Goal: Task Accomplishment & Management: Complete application form

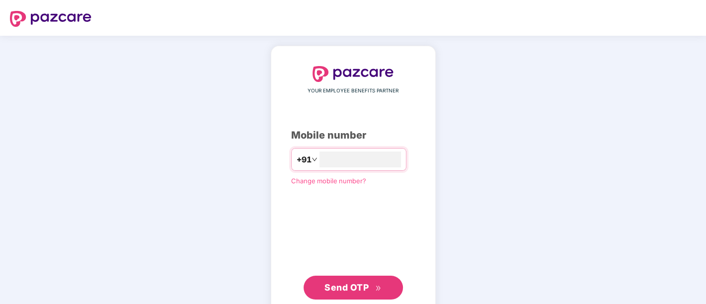
type input "**********"
click at [337, 283] on span "Send OTP" at bounding box center [346, 286] width 44 height 10
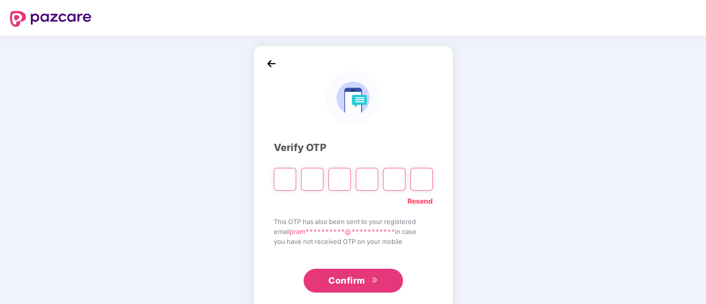
click at [424, 202] on link "Resend" at bounding box center [419, 201] width 25 height 11
click at [424, 202] on span "Resend OTP in 30 seconds" at bounding box center [390, 201] width 84 height 11
click at [293, 177] on input "Please enter verification code. Digit 1" at bounding box center [285, 179] width 22 height 23
paste input "*"
type input "*"
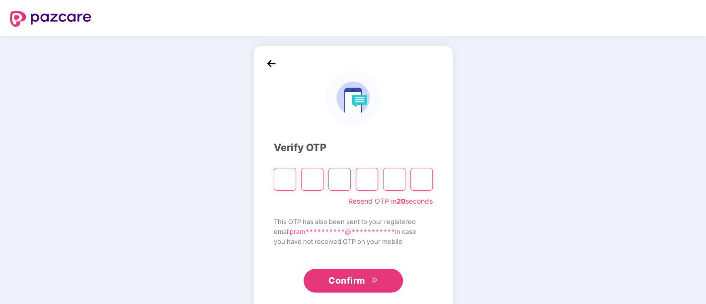
type input "*"
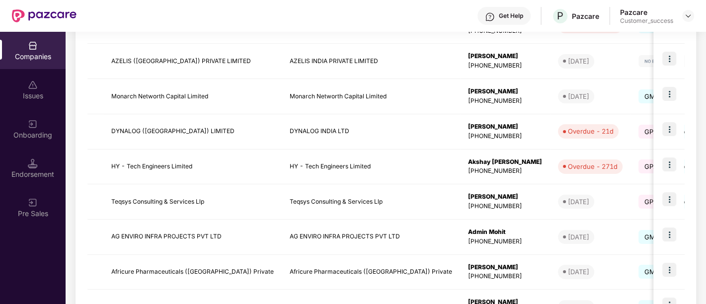
scroll to position [248, 0]
click at [149, 64] on td "AZELIS ([GEOGRAPHIC_DATA]) PRIVATE LIMITED" at bounding box center [192, 60] width 178 height 35
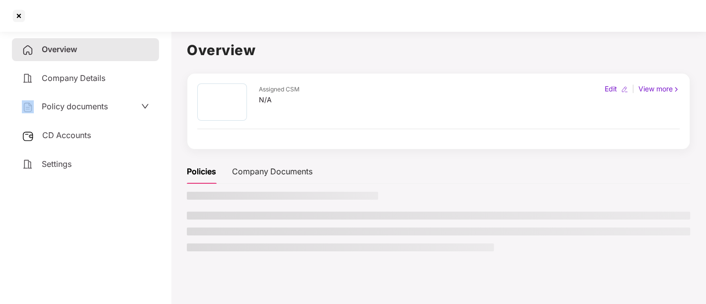
click at [149, 64] on div "Overview Company Details Policy documents CD Accounts Settings" at bounding box center [85, 106] width 147 height 137
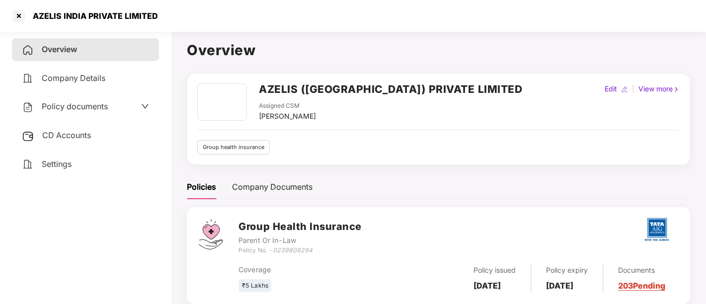
click at [336, 85] on h2 "AZELIS ([GEOGRAPHIC_DATA]) PRIVATE LIMITED" at bounding box center [390, 89] width 263 height 16
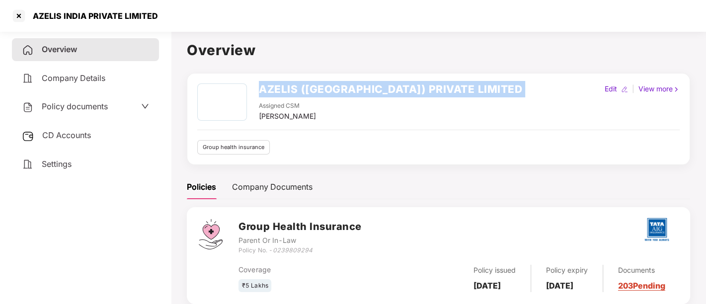
click at [336, 85] on h2 "AZELIS ([GEOGRAPHIC_DATA]) PRIVATE LIMITED" at bounding box center [390, 89] width 263 height 16
copy h2 "AZELIS ([GEOGRAPHIC_DATA]) PRIVATE LIMITED"
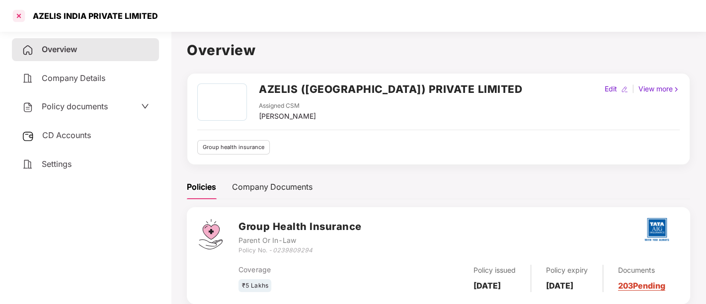
click at [20, 18] on div at bounding box center [19, 16] width 16 height 16
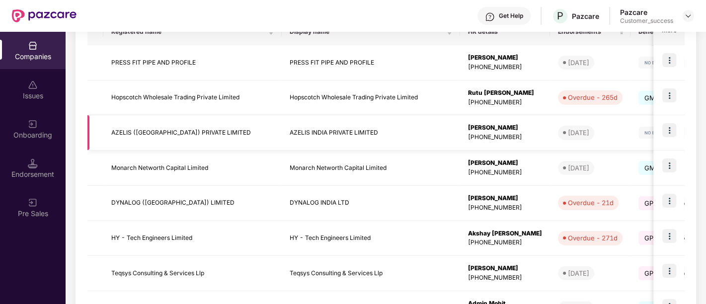
scroll to position [180, 0]
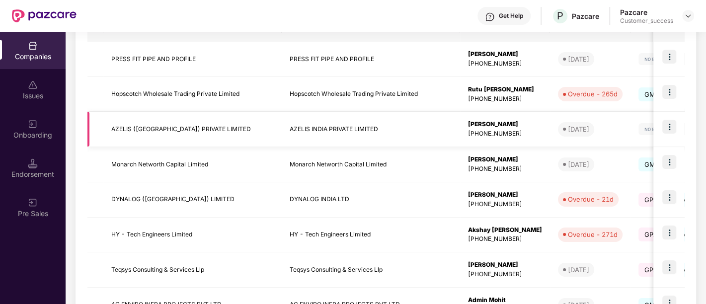
click at [254, 142] on td "AZELIS ([GEOGRAPHIC_DATA]) PRIVATE LIMITED" at bounding box center [192, 129] width 178 height 35
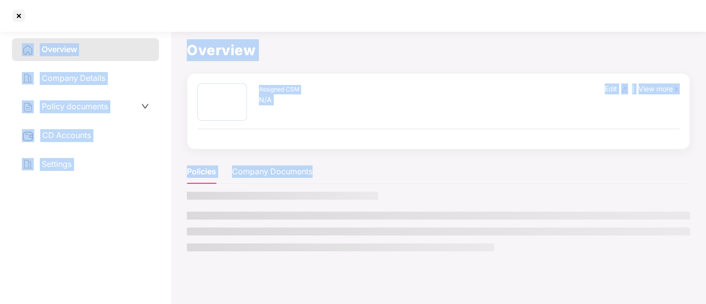
click at [254, 142] on div "Assigned CSM N/A Edit | View more" at bounding box center [438, 111] width 503 height 77
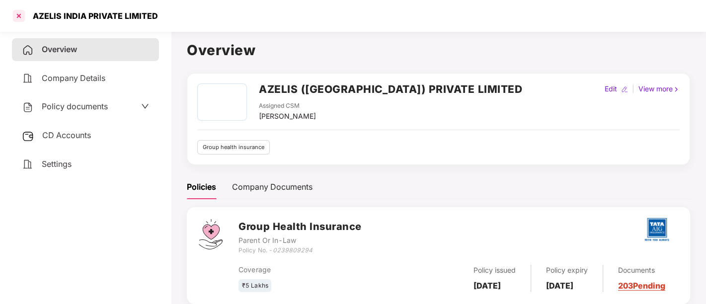
click at [14, 16] on div at bounding box center [19, 16] width 16 height 16
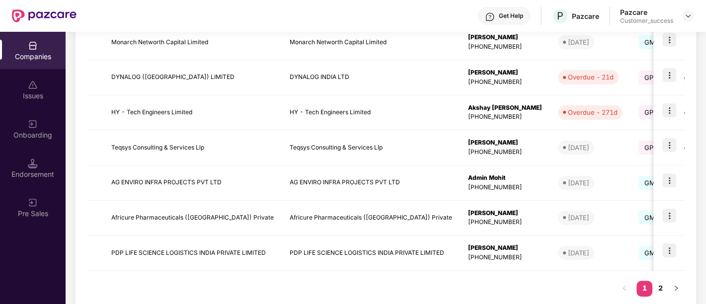
scroll to position [302, 0]
click at [666, 251] on img at bounding box center [669, 250] width 14 height 14
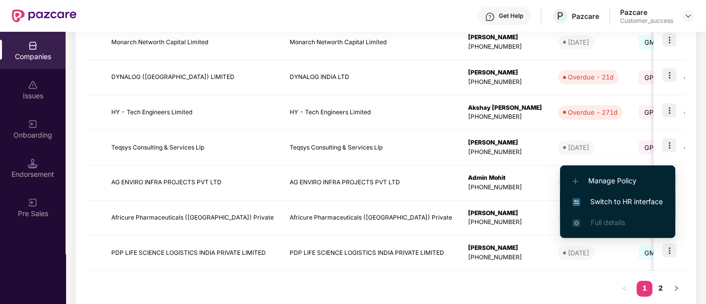
click at [612, 206] on span "Switch to HR interface" at bounding box center [617, 201] width 90 height 11
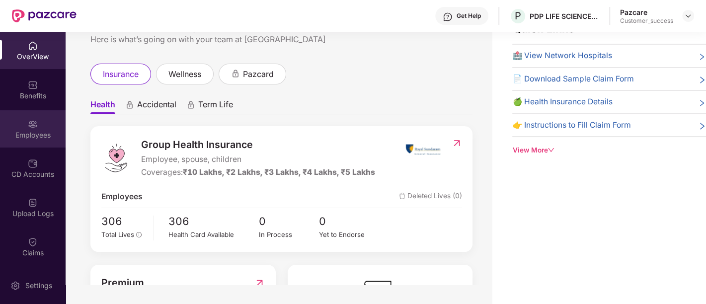
click at [42, 124] on div "Employees" at bounding box center [33, 128] width 66 height 37
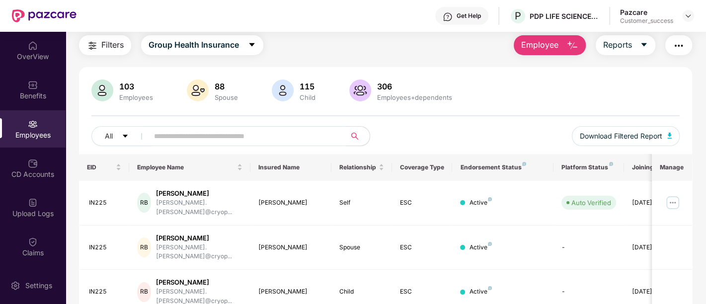
click at [244, 145] on span at bounding box center [244, 136] width 204 height 20
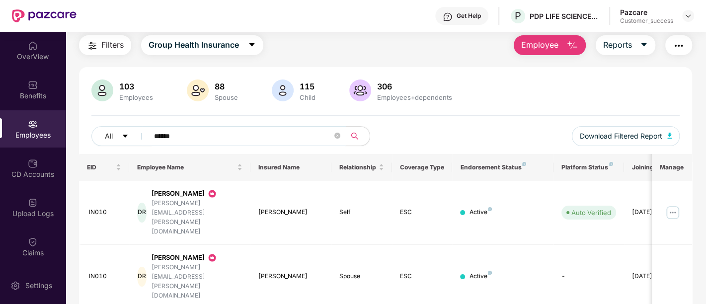
type input "******"
click at [676, 205] on img at bounding box center [673, 213] width 16 height 16
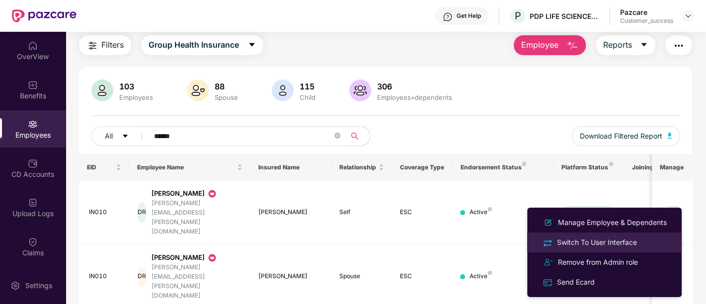
click at [569, 247] on div "Switch To User Interface" at bounding box center [597, 242] width 84 height 11
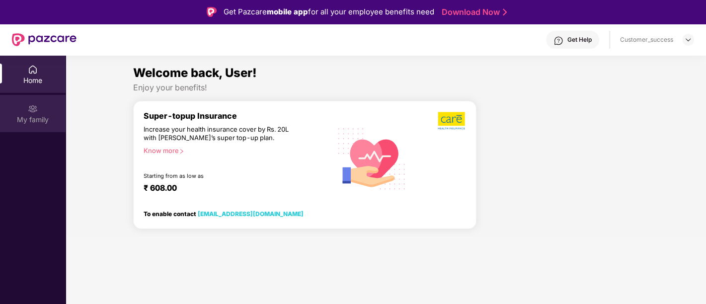
click at [27, 115] on div "My family" at bounding box center [33, 120] width 66 height 10
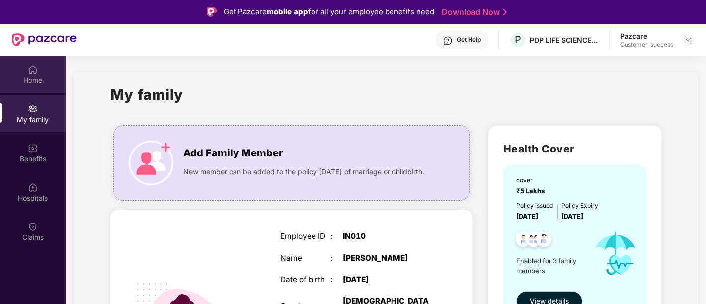
click at [37, 79] on div "Home" at bounding box center [33, 81] width 66 height 10
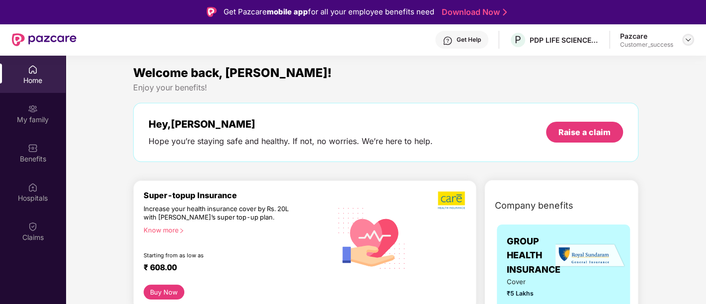
click at [688, 40] on img at bounding box center [688, 40] width 8 height 8
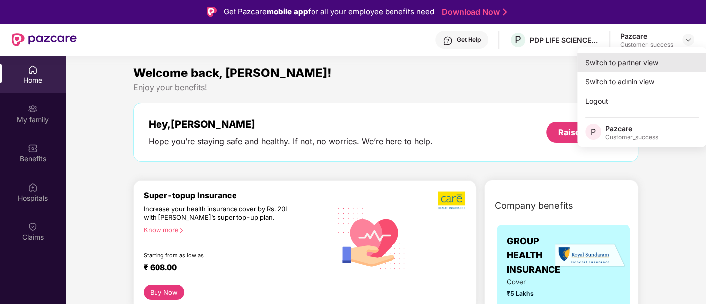
click at [640, 60] on div "Switch to partner view" at bounding box center [641, 62] width 129 height 19
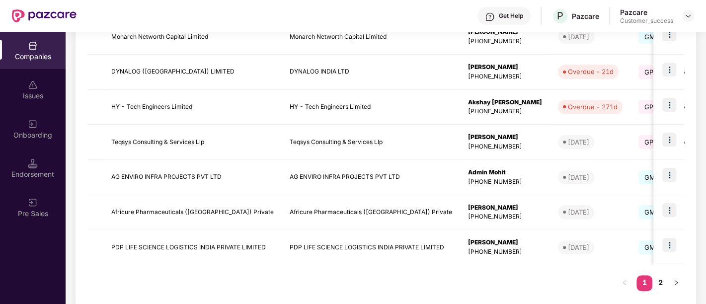
scroll to position [322, 0]
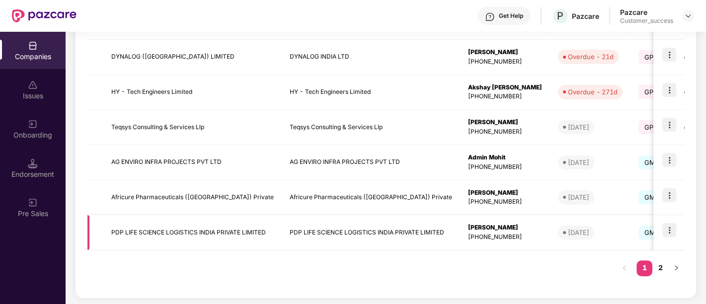
click at [668, 230] on img at bounding box center [669, 230] width 14 height 14
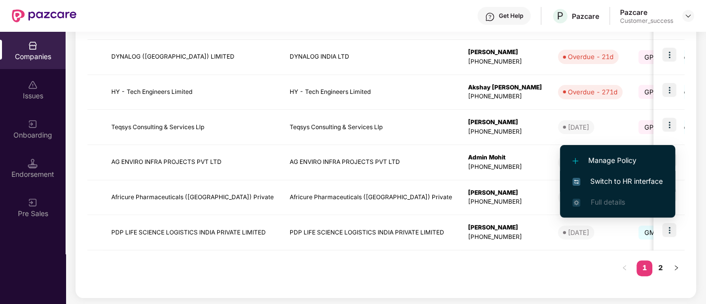
click at [596, 176] on span "Switch to HR interface" at bounding box center [617, 181] width 90 height 11
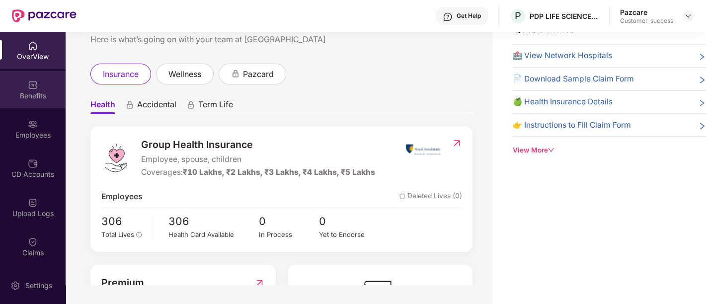
click at [39, 93] on div "Benefits" at bounding box center [33, 96] width 66 height 10
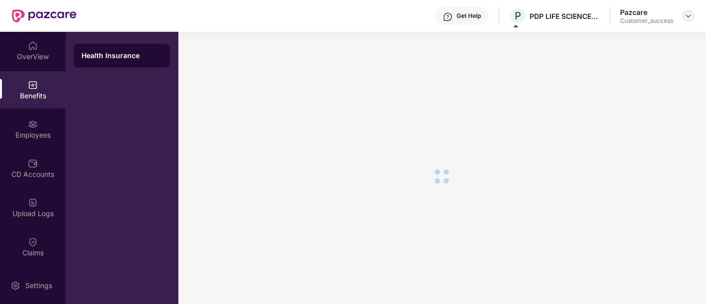
click at [685, 15] on img at bounding box center [688, 16] width 8 height 8
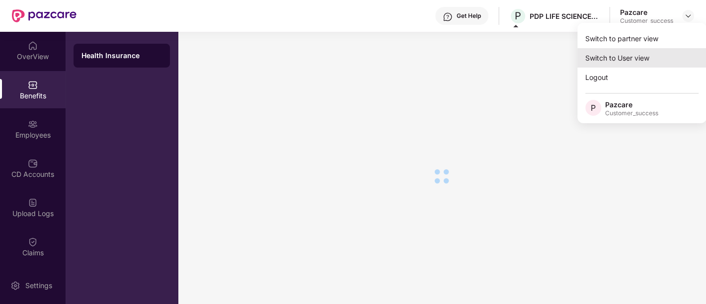
click at [600, 60] on div "Switch to User view" at bounding box center [641, 57] width 129 height 19
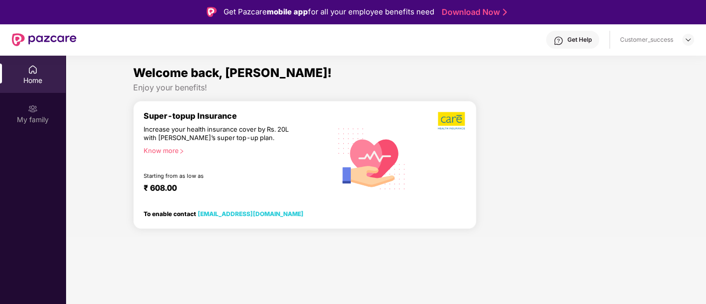
click at [19, 84] on div "Home" at bounding box center [33, 81] width 66 height 10
click at [23, 76] on div "Home" at bounding box center [33, 81] width 66 height 10
click at [41, 116] on div "My family" at bounding box center [33, 120] width 66 height 10
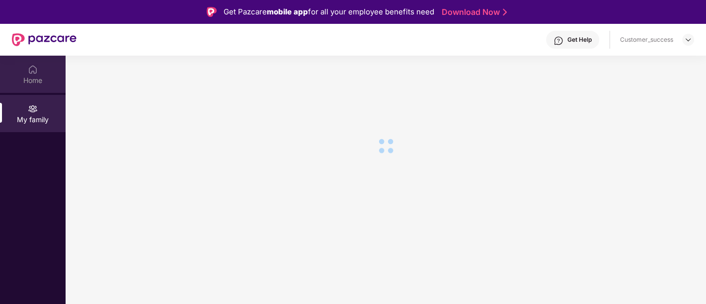
click at [44, 70] on div "Home" at bounding box center [33, 74] width 66 height 37
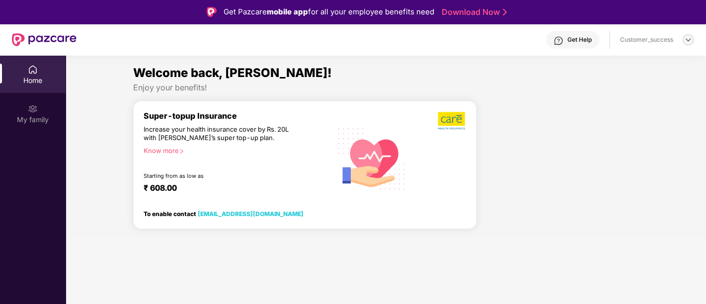
click at [689, 41] on img at bounding box center [688, 40] width 8 height 8
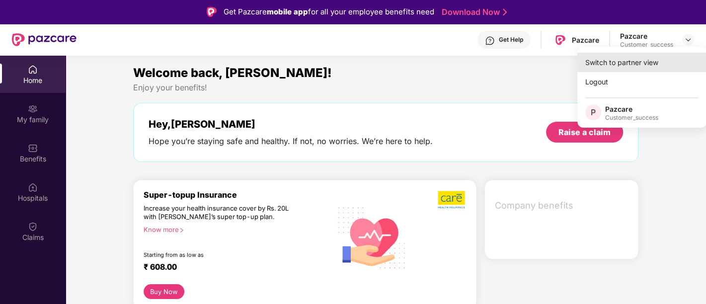
click at [640, 66] on div "Switch to partner view" at bounding box center [641, 62] width 129 height 19
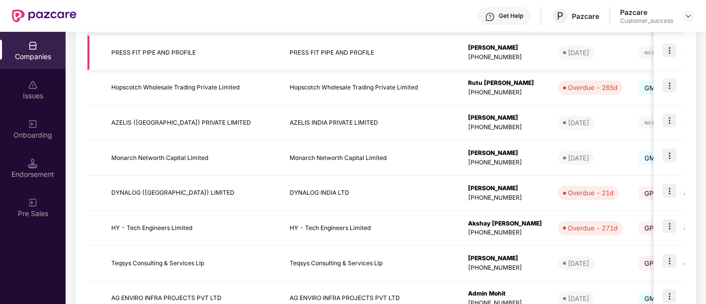
scroll to position [322, 0]
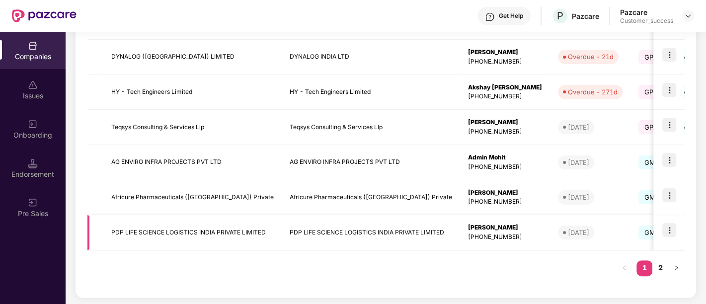
click at [670, 228] on img at bounding box center [669, 230] width 14 height 14
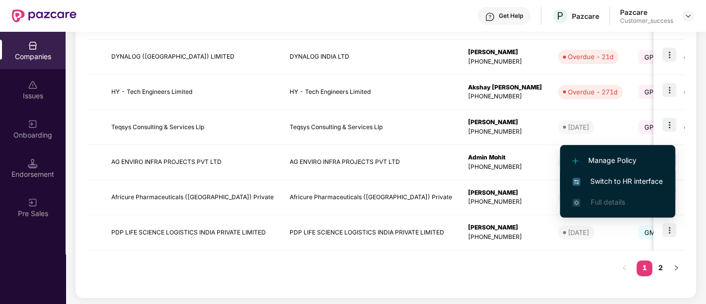
click at [622, 183] on span "Switch to HR interface" at bounding box center [617, 181] width 90 height 11
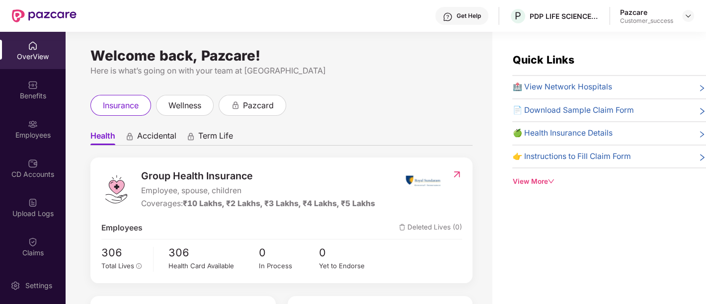
click at [520, 92] on span "🏥 View Network Hospitals" at bounding box center [561, 87] width 99 height 12
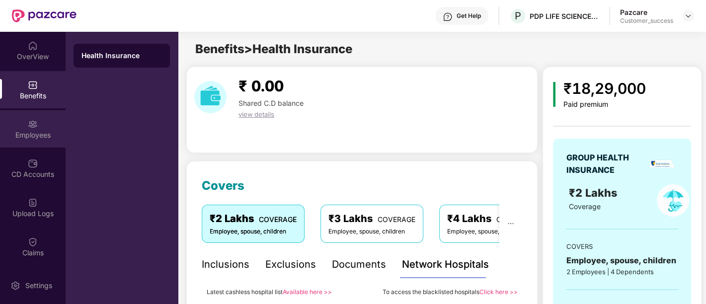
click at [44, 138] on div "Employees" at bounding box center [33, 135] width 66 height 10
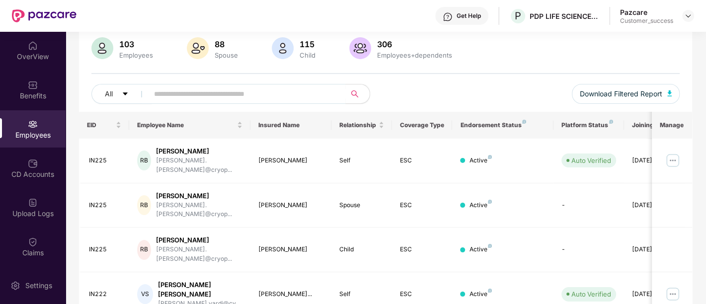
scroll to position [75, 0]
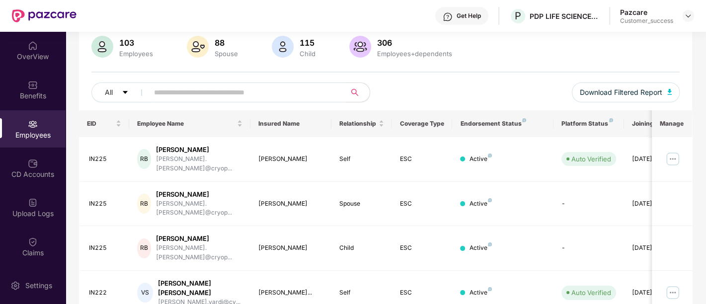
click at [256, 90] on input "text" at bounding box center [243, 92] width 178 height 15
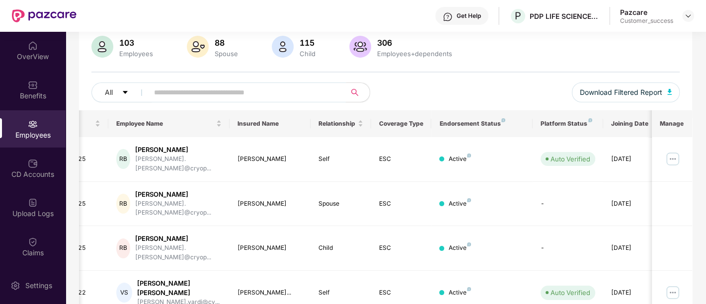
scroll to position [0, 22]
click at [43, 174] on div "CD Accounts" at bounding box center [33, 174] width 66 height 10
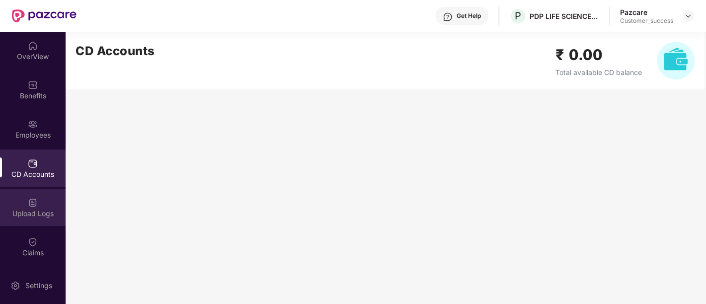
click at [21, 218] on div "Upload Logs" at bounding box center [33, 214] width 66 height 10
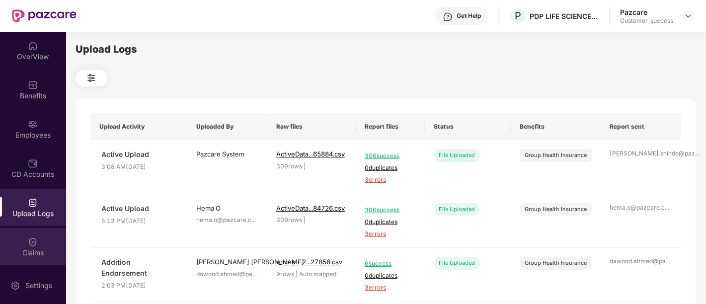
click at [26, 250] on div "Claims" at bounding box center [33, 253] width 66 height 10
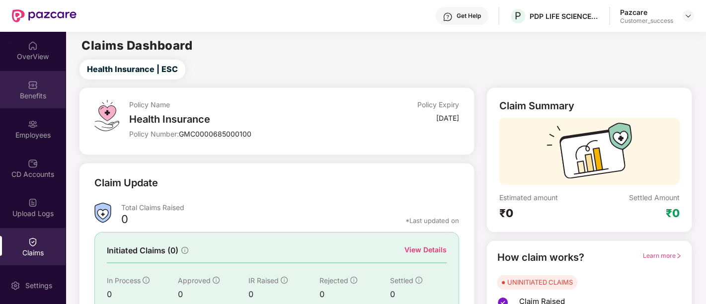
click at [0, 92] on div "Benefits" at bounding box center [33, 96] width 66 height 10
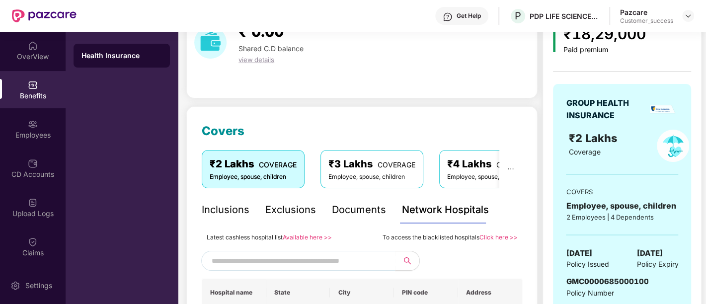
scroll to position [129, 0]
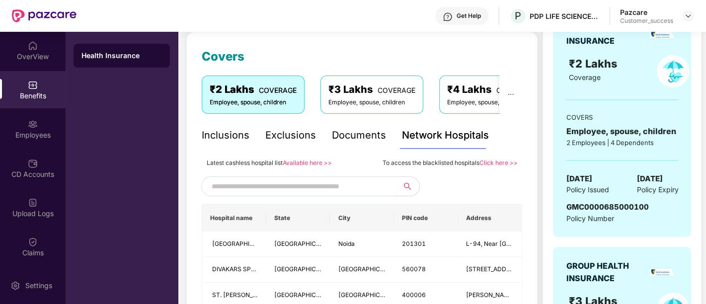
click at [350, 141] on div "Documents" at bounding box center [359, 135] width 54 height 15
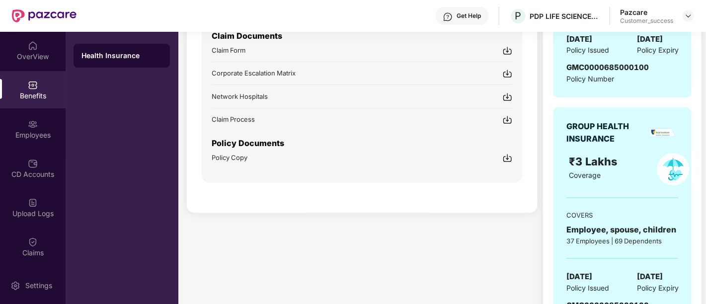
scroll to position [270, 0]
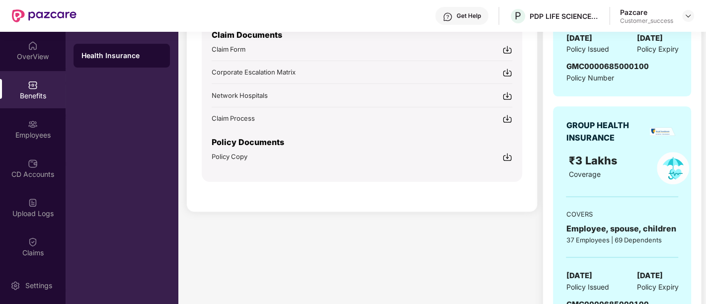
click at [312, 160] on div "Claim Documents Claim Form Corporate Escalation Matrix Network Hospitals Claim …" at bounding box center [362, 98] width 321 height 165
click at [267, 161] on div "Claim Documents Claim Form Corporate Escalation Matrix Network Hospitals Claim …" at bounding box center [362, 98] width 321 height 165
click at [509, 156] on img at bounding box center [507, 157] width 10 height 10
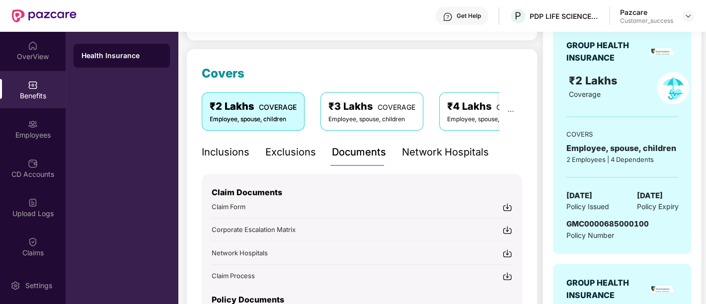
scroll to position [57, 0]
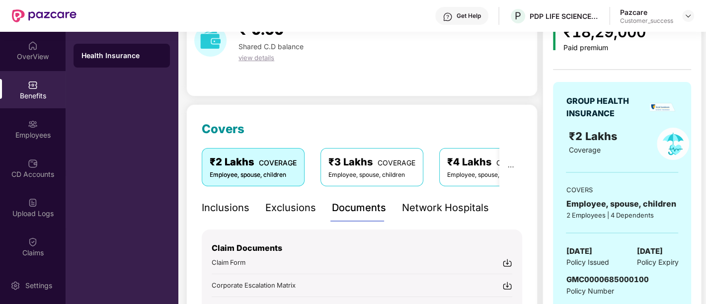
click at [427, 208] on div "Network Hospitals" at bounding box center [445, 207] width 87 height 15
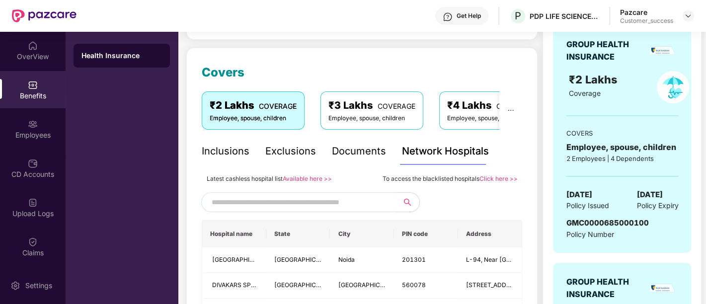
scroll to position [114, 0]
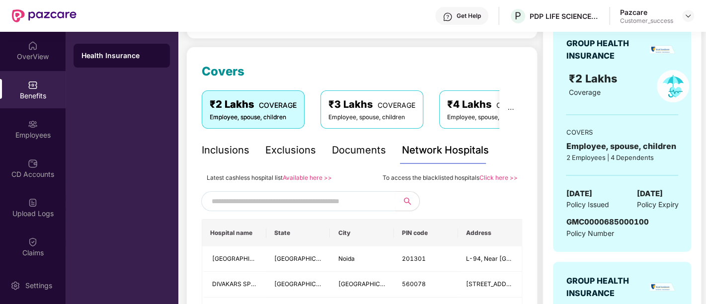
click at [488, 176] on link "Click here >>" at bounding box center [498, 177] width 38 height 7
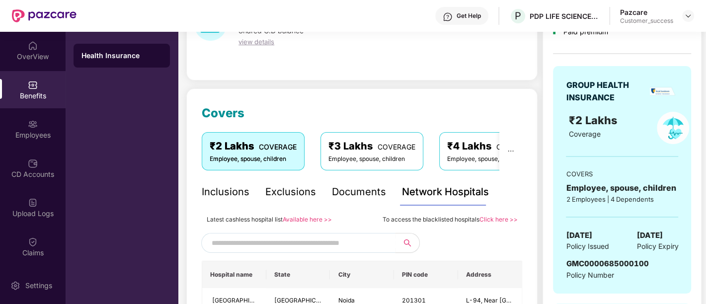
scroll to position [0, 0]
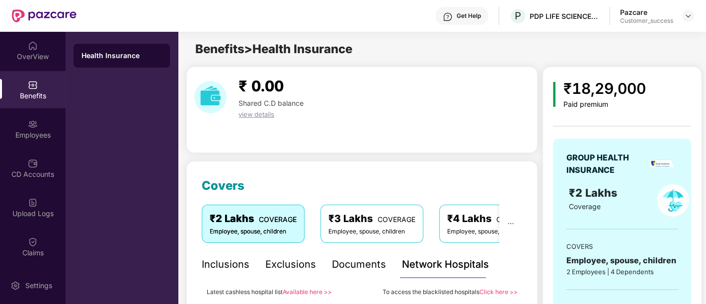
click at [220, 264] on div "Inclusions" at bounding box center [226, 264] width 48 height 15
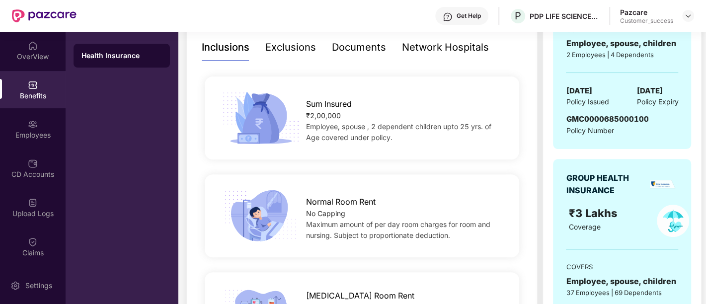
scroll to position [218, 0]
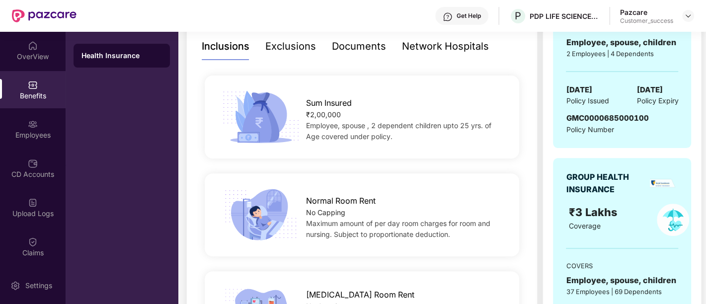
click at [330, 111] on div "₹2,00,000" at bounding box center [405, 114] width 199 height 11
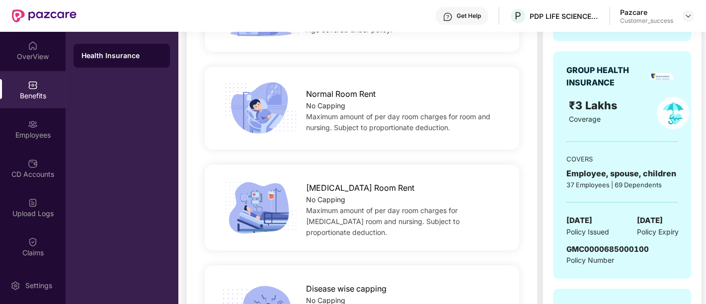
scroll to position [0, 0]
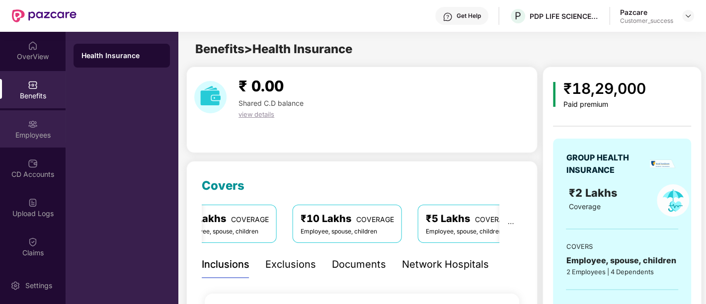
click at [40, 134] on div "Employees" at bounding box center [33, 135] width 66 height 10
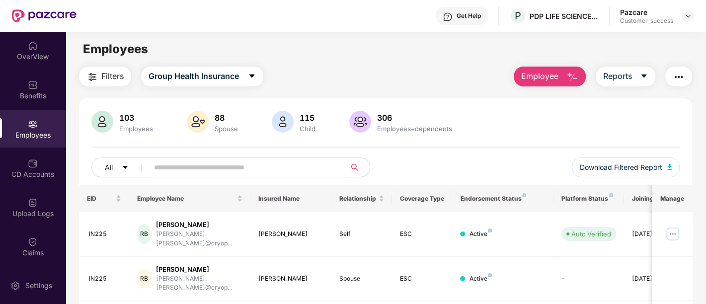
click at [256, 173] on input "text" at bounding box center [243, 167] width 178 height 15
type input "*"
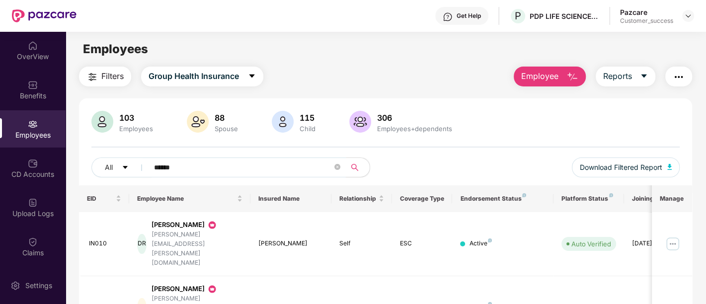
scroll to position [51, 0]
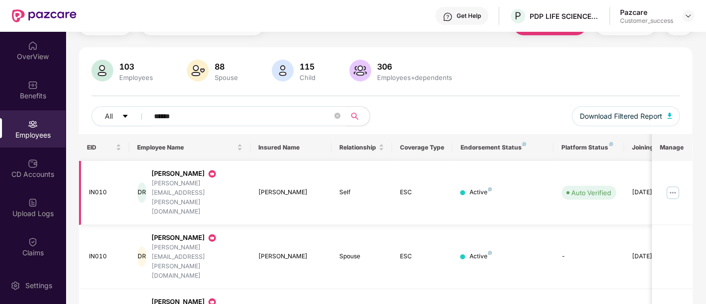
type input "******"
click at [674, 185] on img at bounding box center [673, 193] width 16 height 16
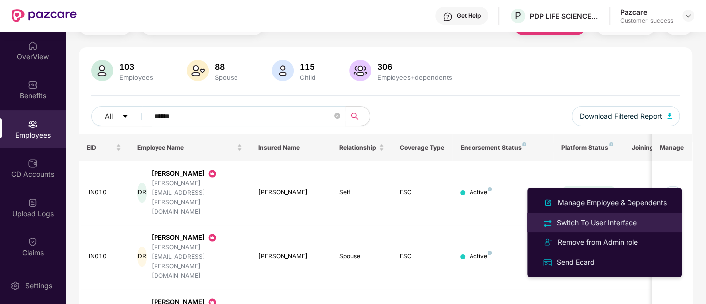
click at [612, 224] on div "Switch To User Interface" at bounding box center [597, 222] width 84 height 11
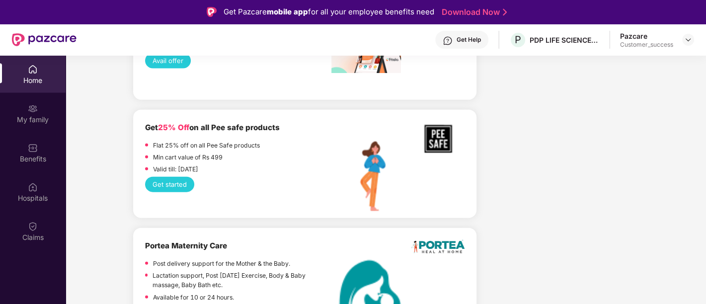
scroll to position [1479, 0]
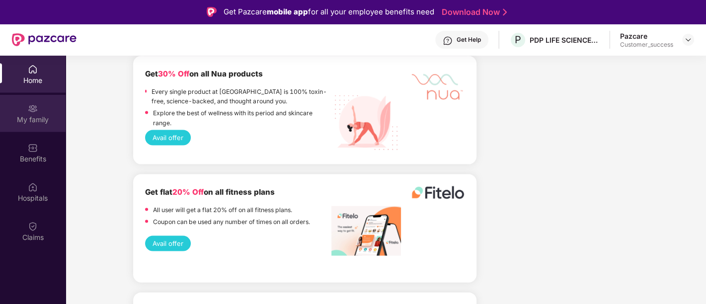
click at [35, 108] on img at bounding box center [33, 109] width 10 height 10
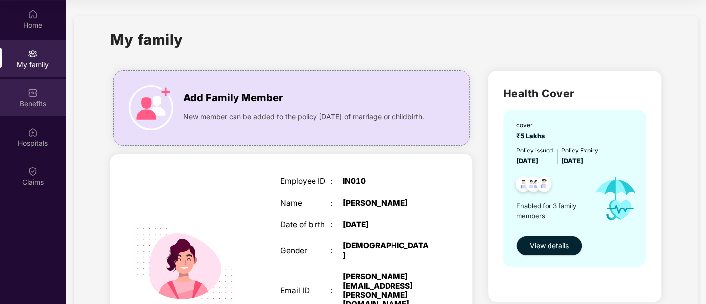
click at [22, 94] on div "Benefits" at bounding box center [33, 97] width 66 height 37
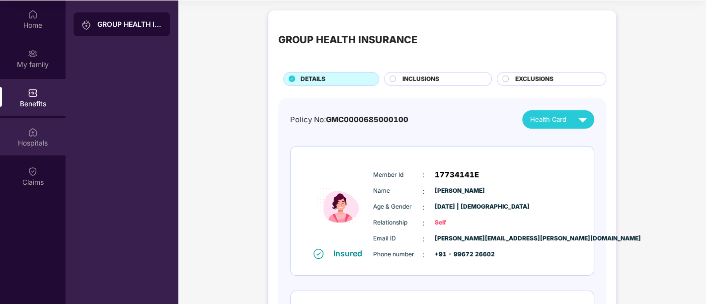
click at [29, 140] on div "Hospitals" at bounding box center [33, 143] width 66 height 10
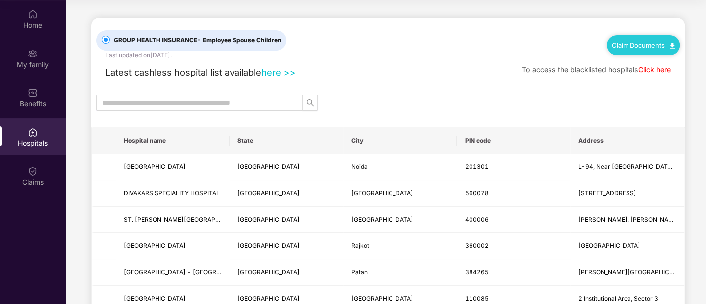
click at [646, 67] on link "Click here" at bounding box center [655, 69] width 32 height 8
click at [645, 48] on div "Claim Documents" at bounding box center [643, 45] width 73 height 20
click at [621, 47] on link "Claim Documents" at bounding box center [643, 45] width 63 height 8
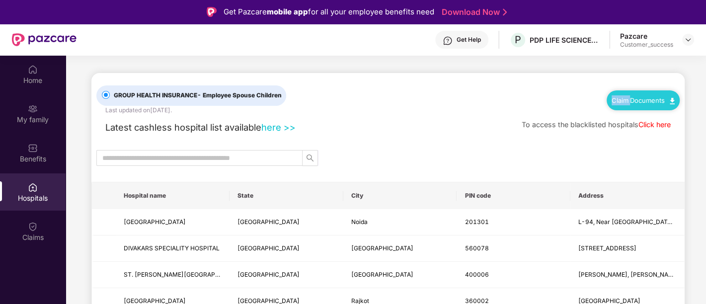
click at [647, 123] on link "Click here" at bounding box center [655, 124] width 32 height 8
click at [671, 98] on img at bounding box center [672, 101] width 5 height 6
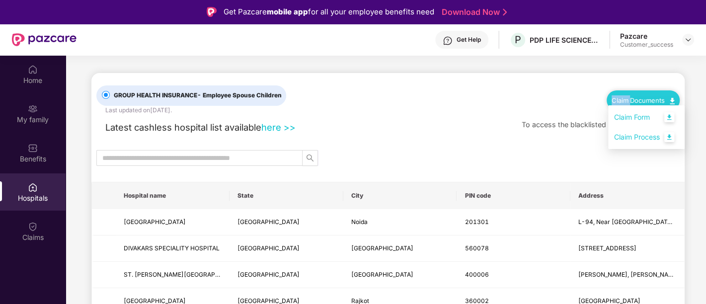
click at [501, 105] on div "GROUP HEALTH INSURANCE - Employee Spouse Children Last updated on [DATE] . Clai…" at bounding box center [387, 94] width 583 height 42
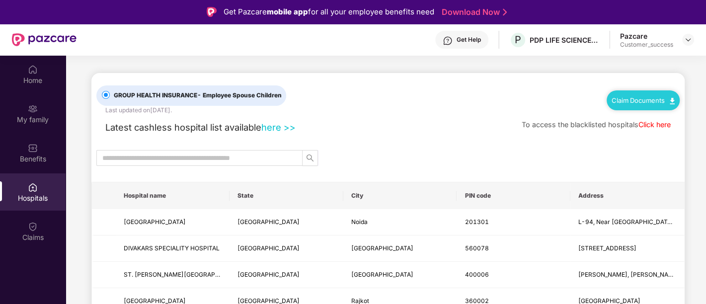
click at [672, 99] on img at bounding box center [672, 101] width 5 height 6
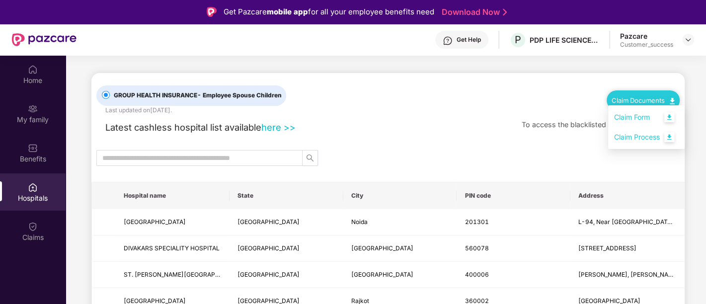
click at [634, 141] on link "Claim Process" at bounding box center [646, 137] width 65 height 21
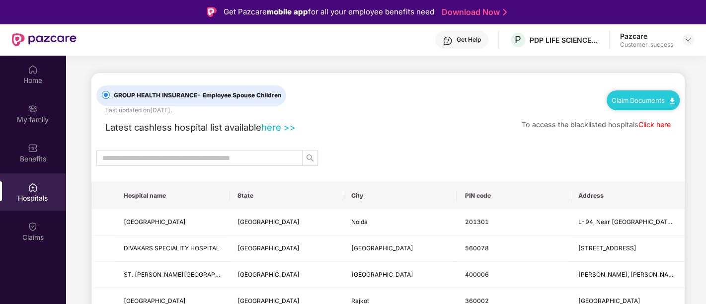
click at [649, 94] on div "Claim Documents" at bounding box center [643, 100] width 73 height 20
click at [668, 104] on div "Claim Documents" at bounding box center [643, 100] width 73 height 20
click at [660, 99] on link "Claim Documents" at bounding box center [643, 100] width 63 height 8
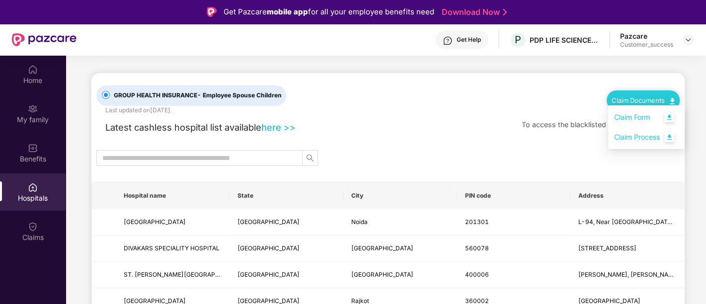
click at [638, 117] on link "Claim Form" at bounding box center [646, 117] width 65 height 21
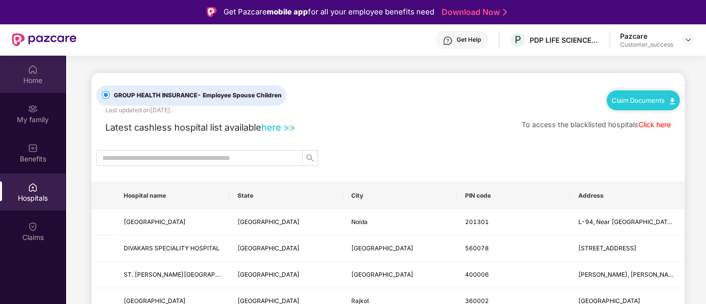
click at [31, 73] on img at bounding box center [33, 70] width 10 height 10
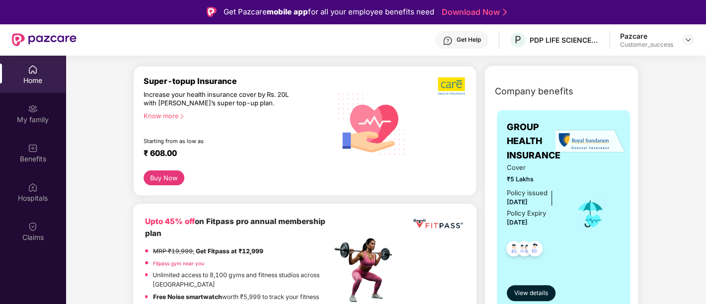
scroll to position [126, 0]
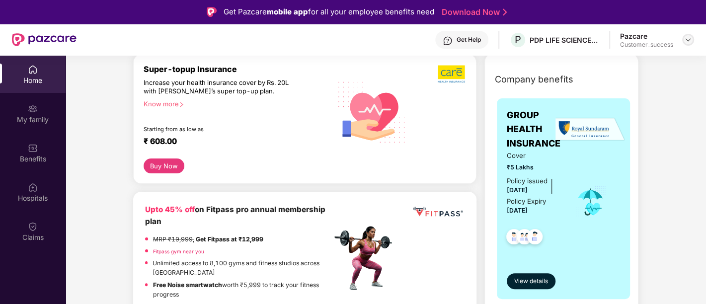
click at [688, 39] on img at bounding box center [688, 40] width 8 height 8
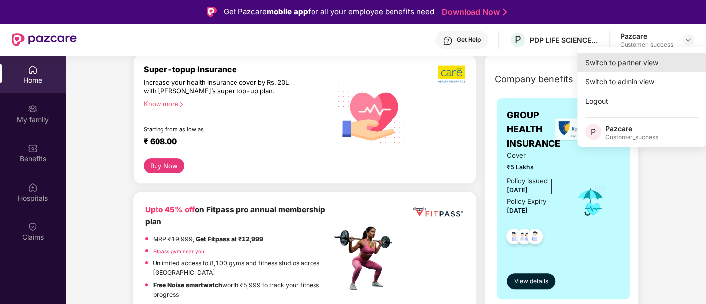
click at [637, 62] on div "Switch to partner view" at bounding box center [641, 62] width 129 height 19
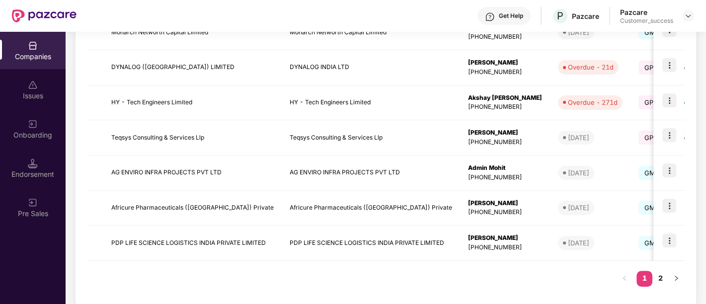
scroll to position [322, 0]
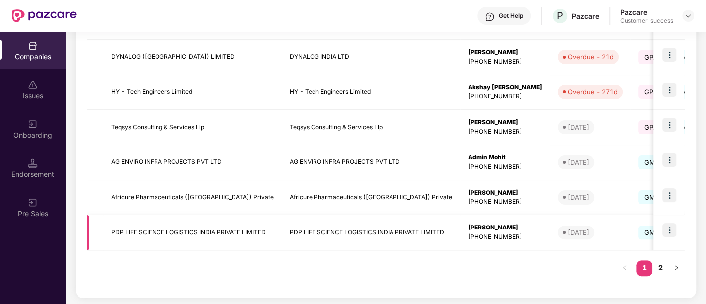
click at [105, 235] on td "PDP LIFE SCIENCE LOGISTICS INDIA PRIVATE LIMITED" at bounding box center [192, 232] width 178 height 35
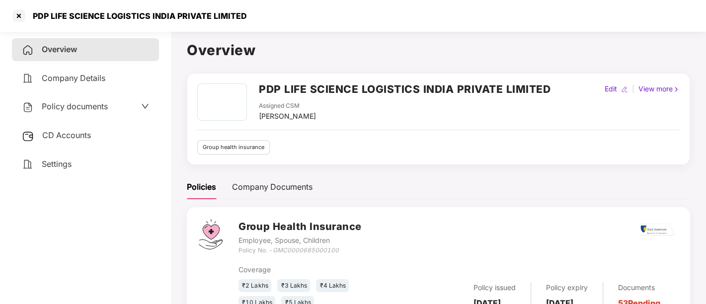
click at [105, 108] on span "Policy documents" at bounding box center [75, 106] width 66 height 10
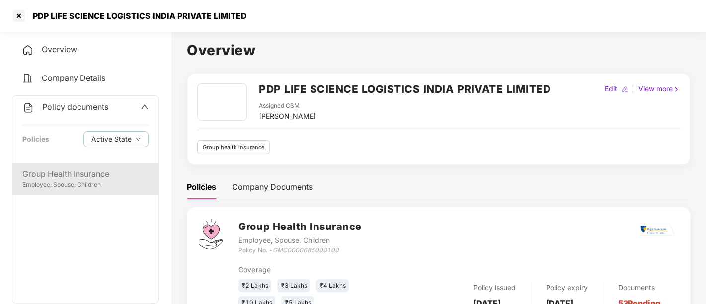
click at [75, 178] on div "Group Health Insurance" at bounding box center [85, 174] width 126 height 12
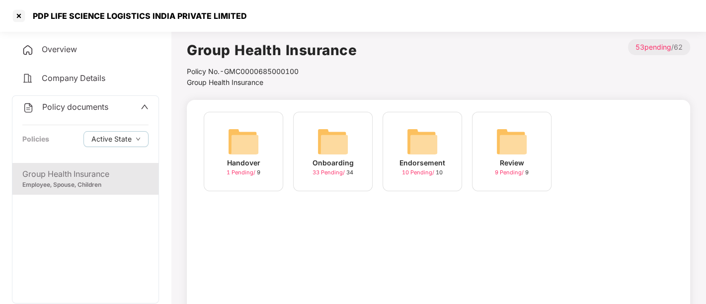
click at [325, 160] on div "Onboarding" at bounding box center [333, 163] width 41 height 11
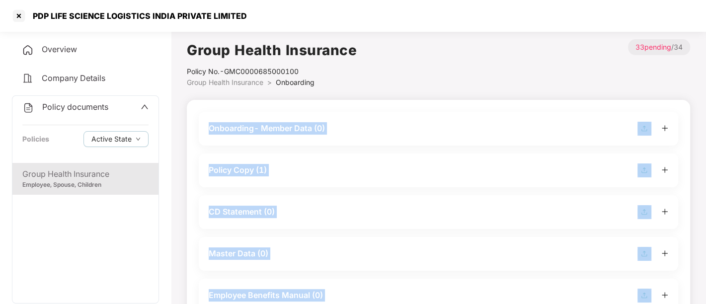
click at [325, 160] on div "Policy Copy (1)" at bounding box center [439, 171] width 480 height 34
click at [343, 168] on div "Policy Copy (1)" at bounding box center [439, 170] width 460 height 14
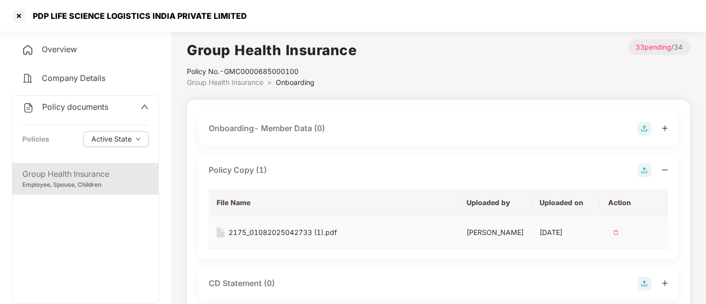
click at [250, 157] on div "Policy Copy (1) File Name Uploaded by Uploaded on Action 2175_01082025042733 (1…" at bounding box center [439, 206] width 480 height 105
click at [16, 12] on div at bounding box center [19, 16] width 16 height 16
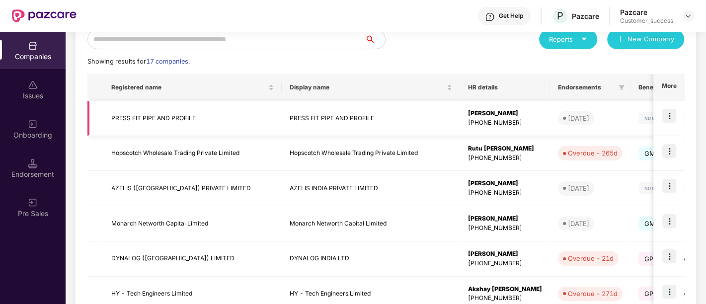
scroll to position [322, 0]
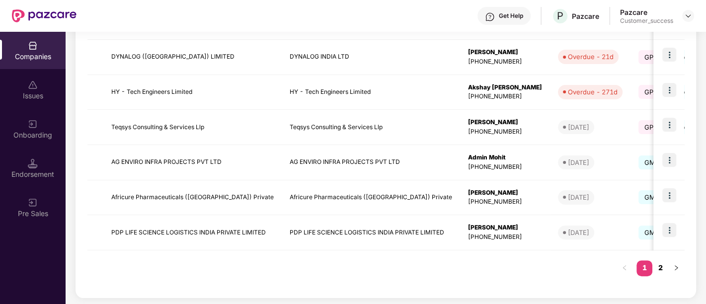
click at [661, 268] on link "2" at bounding box center [660, 267] width 16 height 15
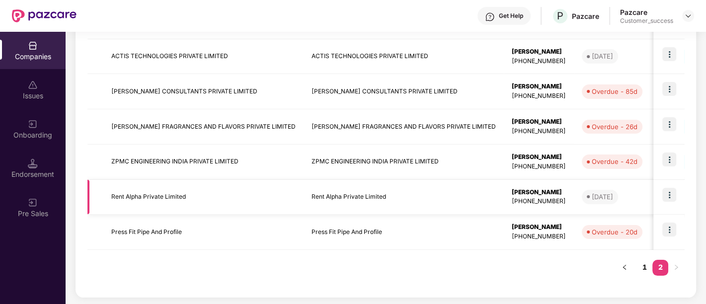
click at [670, 195] on img at bounding box center [669, 195] width 14 height 14
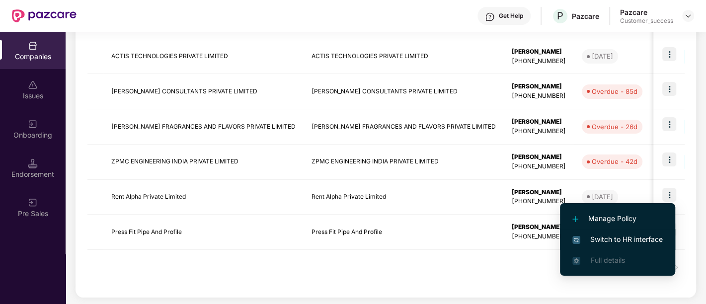
click at [639, 240] on span "Switch to HR interface" at bounding box center [617, 239] width 90 height 11
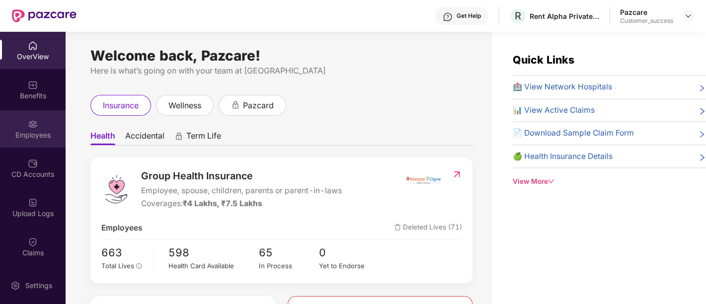
click at [25, 125] on div "Employees" at bounding box center [33, 128] width 66 height 37
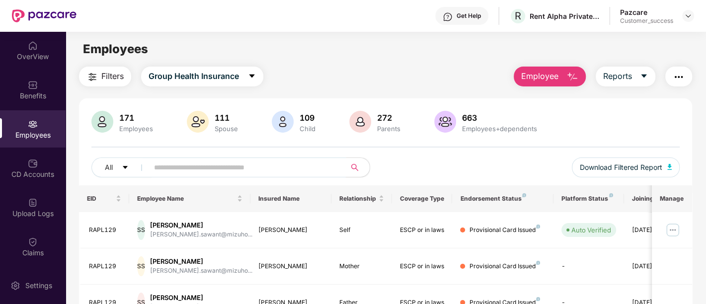
click at [205, 173] on input "text" at bounding box center [243, 167] width 178 height 15
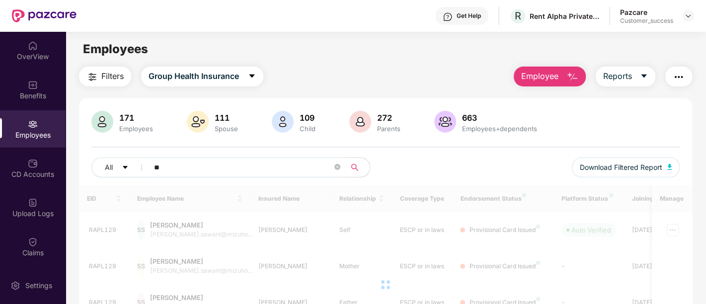
type input "*"
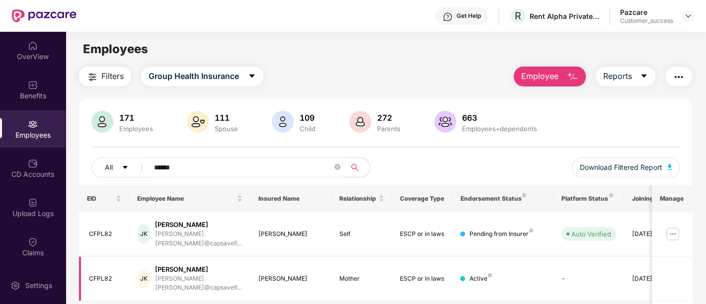
scroll to position [51, 0]
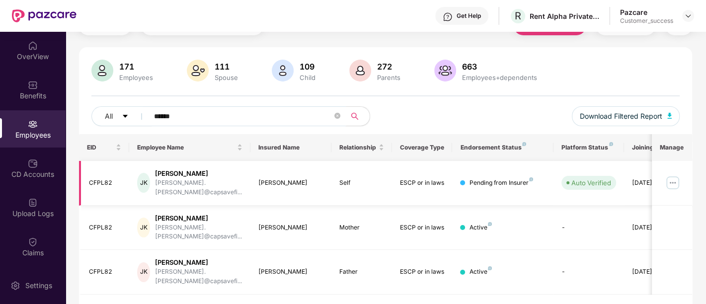
type input "******"
click at [671, 182] on img at bounding box center [673, 183] width 16 height 16
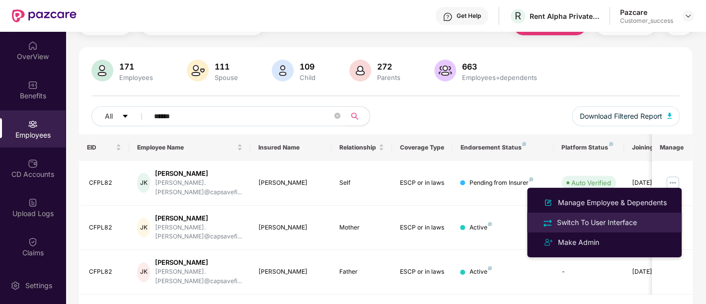
click at [612, 221] on div "Switch To User Interface" at bounding box center [597, 222] width 84 height 11
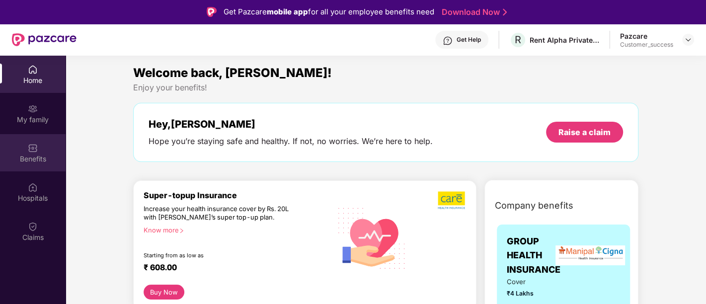
click at [18, 165] on div "Benefits" at bounding box center [33, 152] width 66 height 37
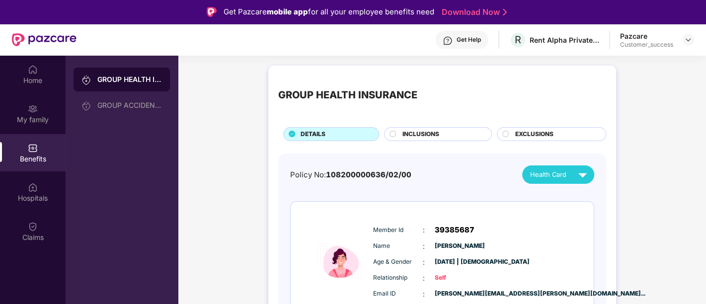
click at [395, 138] on div at bounding box center [394, 135] width 8 height 9
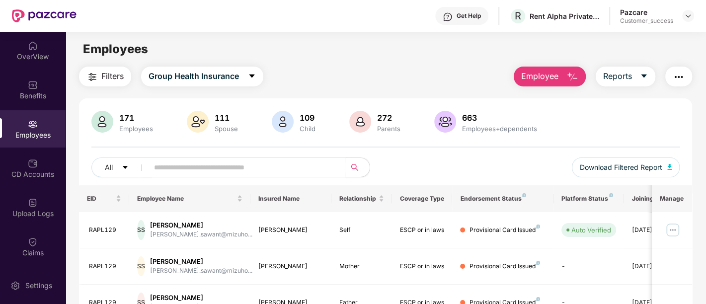
click at [341, 114] on div "171 Employees 111 Spouse 109 Child 272 Parents 663 Employees+dependents" at bounding box center [385, 123] width 588 height 24
click at [299, 0] on div "Get Help R Rent Alpha Private Limited Pazcare Customer_success" at bounding box center [386, 16] width 618 height 32
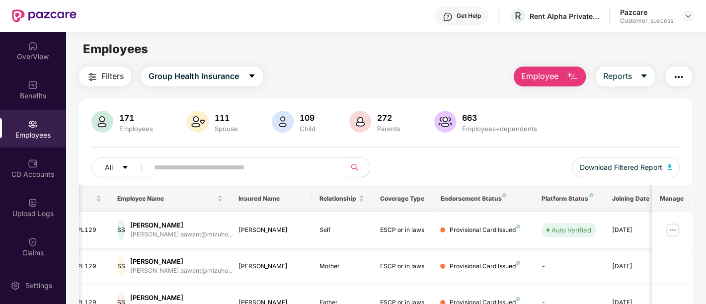
scroll to position [0, 25]
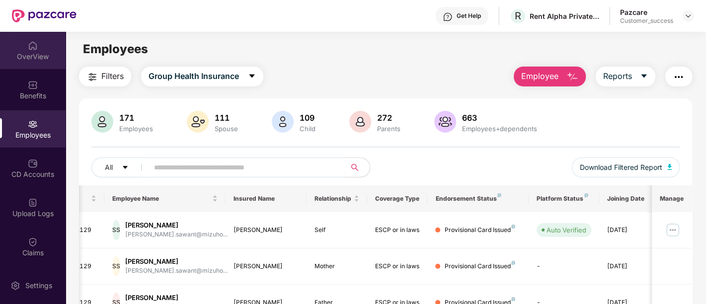
click at [43, 51] on div "OverView" at bounding box center [33, 50] width 66 height 37
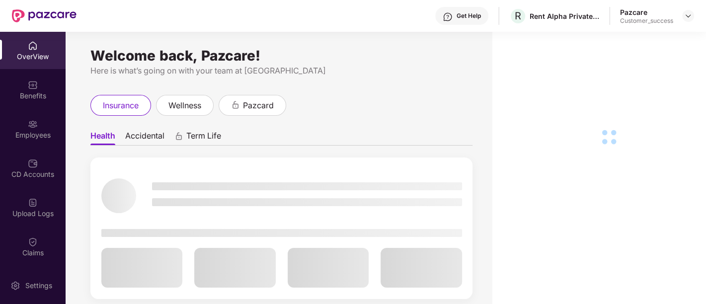
click at [283, 240] on div at bounding box center [281, 230] width 361 height 27
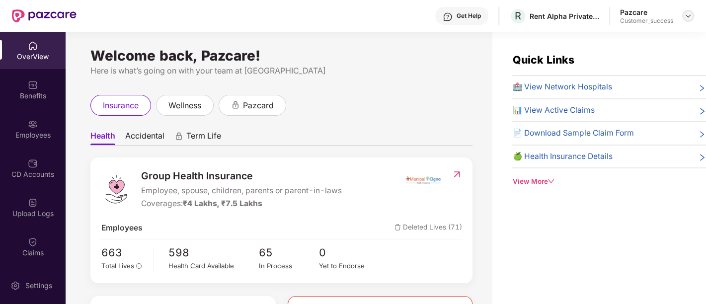
click at [683, 17] on div at bounding box center [688, 16] width 12 height 12
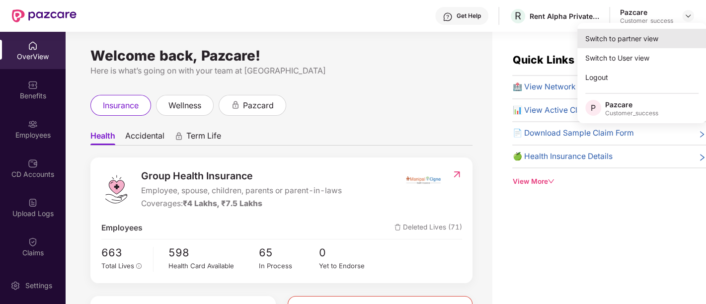
click at [637, 36] on div "Switch to partner view" at bounding box center [641, 38] width 129 height 19
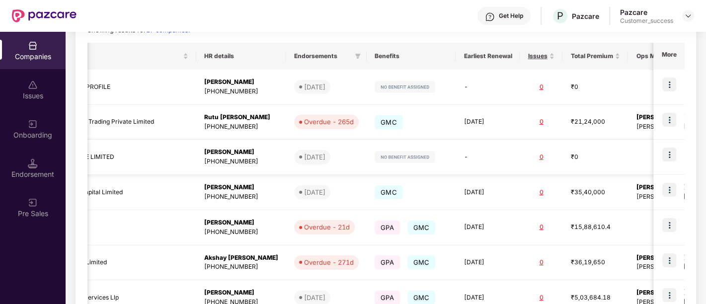
scroll to position [0, 264]
click at [672, 156] on img at bounding box center [669, 155] width 14 height 14
click at [669, 153] on img at bounding box center [669, 155] width 14 height 14
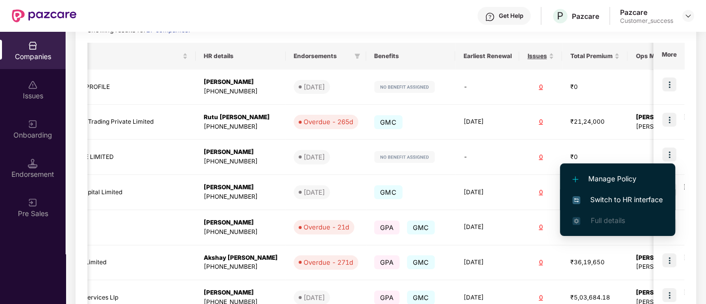
click at [603, 204] on span "Switch to HR interface" at bounding box center [617, 199] width 90 height 11
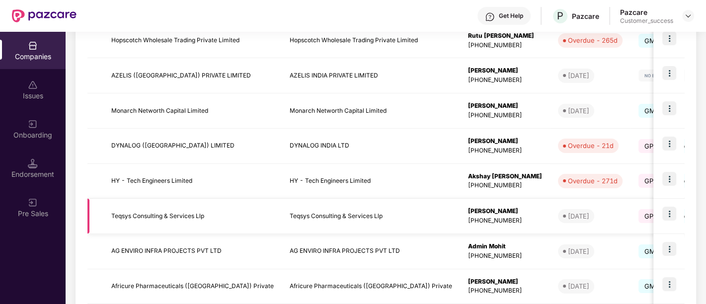
scroll to position [235, 0]
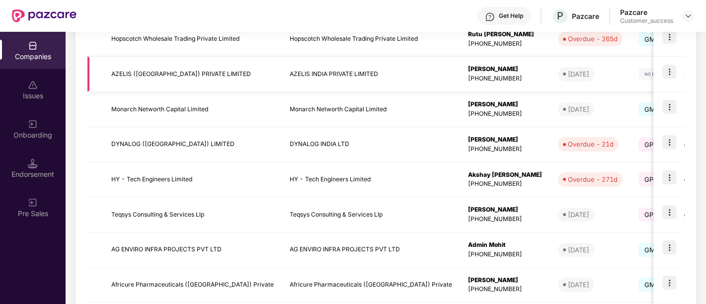
click at [240, 85] on td "AZELIS ([GEOGRAPHIC_DATA]) PRIVATE LIMITED" at bounding box center [192, 74] width 178 height 35
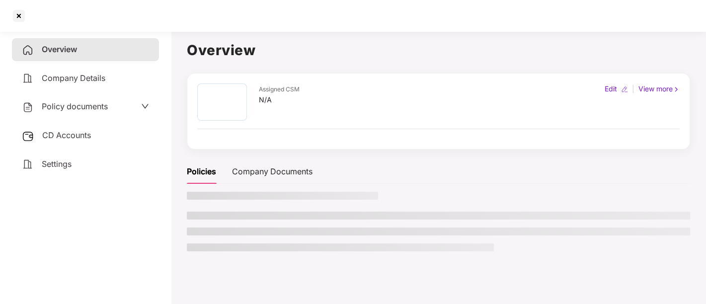
click at [106, 104] on span "Policy documents" at bounding box center [75, 106] width 66 height 10
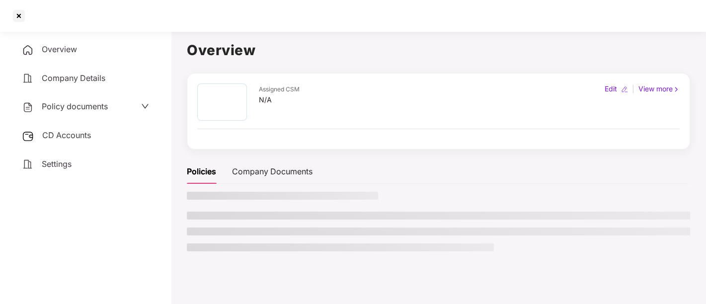
click at [87, 115] on div "Policy documents" at bounding box center [85, 106] width 147 height 23
click at [118, 100] on div "Policy documents" at bounding box center [85, 106] width 127 height 13
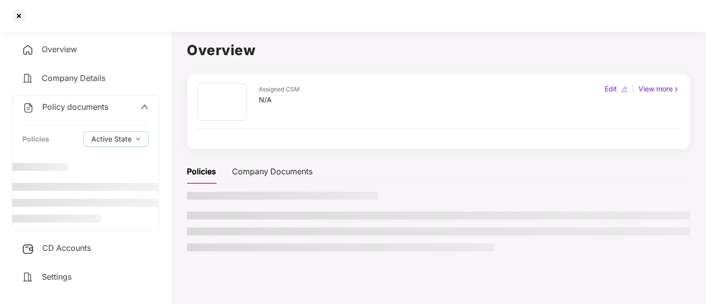
click at [118, 101] on div "Policy documents" at bounding box center [85, 107] width 126 height 13
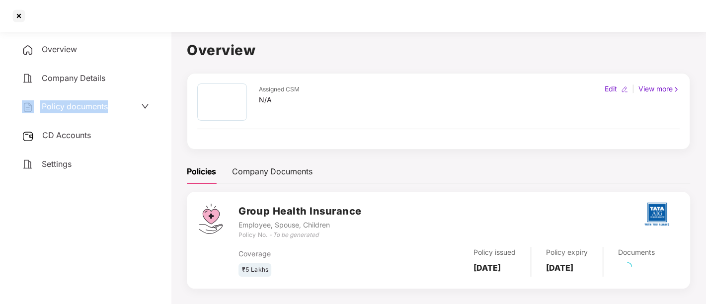
click at [114, 106] on div "Policy documents" at bounding box center [85, 106] width 127 height 13
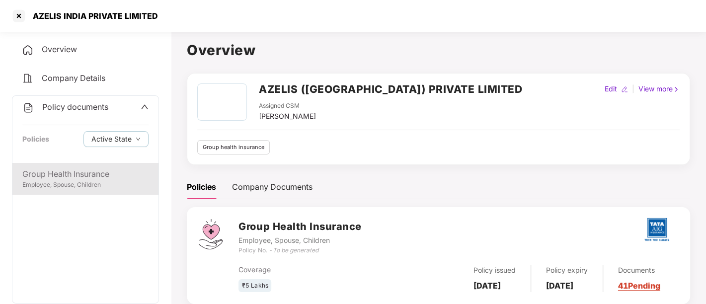
click at [85, 176] on div "Group Health Insurance" at bounding box center [85, 174] width 126 height 12
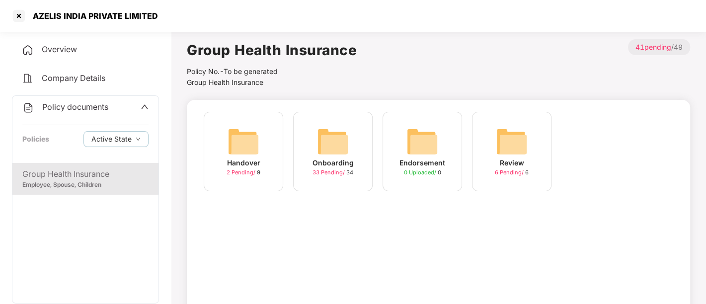
click at [337, 165] on div "Onboarding" at bounding box center [333, 163] width 41 height 11
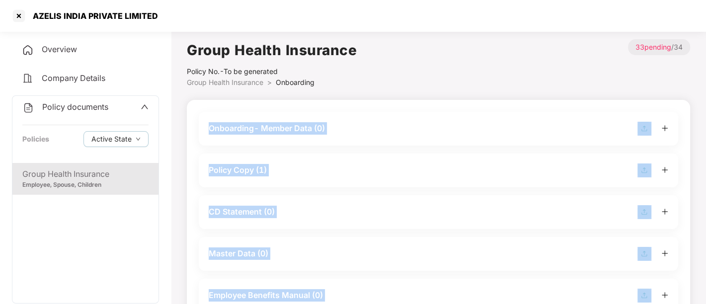
click at [337, 165] on div "Policy Copy (1)" at bounding box center [439, 170] width 460 height 14
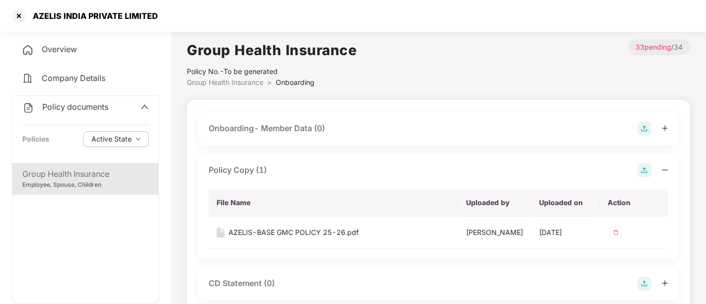
click at [278, 129] on div "Onboarding- Member Data (0)" at bounding box center [267, 128] width 116 height 12
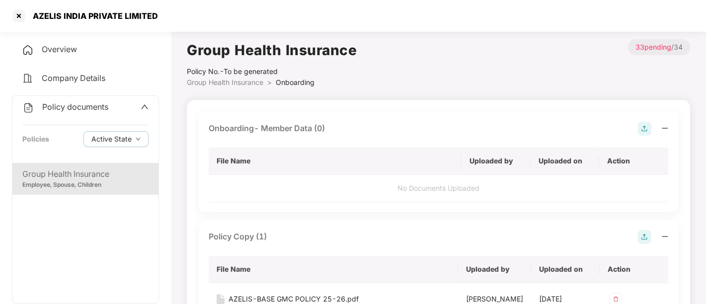
click at [646, 132] on img at bounding box center [645, 129] width 14 height 14
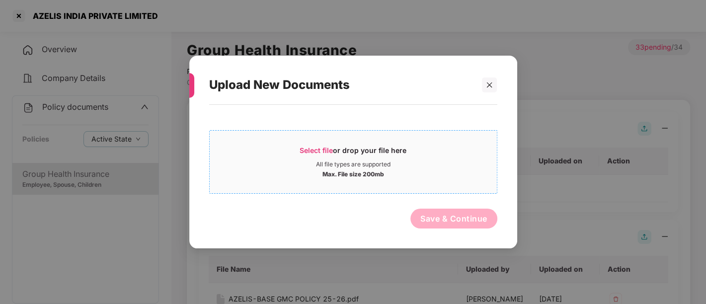
click at [381, 151] on div "Select file or drop your file here" at bounding box center [353, 153] width 107 height 15
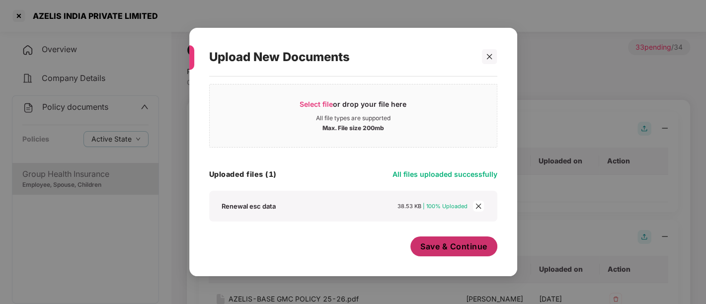
scroll to position [17, 0]
click at [464, 254] on button "Save & Continue" at bounding box center [453, 248] width 87 height 20
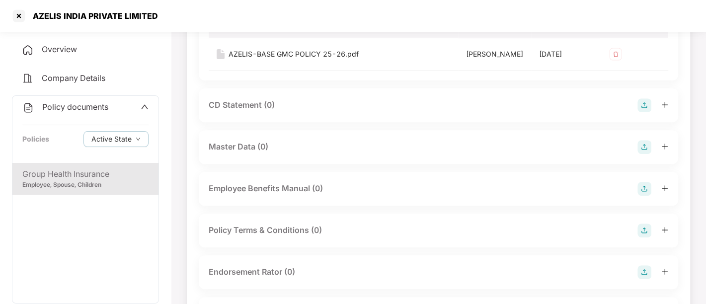
scroll to position [252, 0]
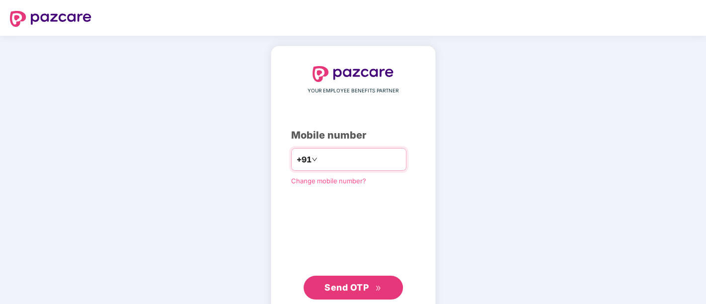
type input "**********"
click at [357, 282] on span "Send OTP" at bounding box center [346, 287] width 44 height 10
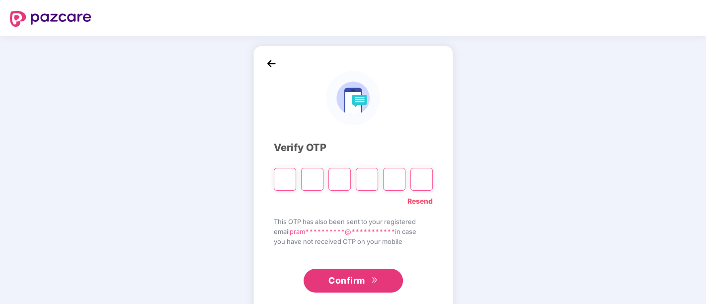
click at [172, 10] on header at bounding box center [353, 18] width 706 height 36
click at [287, 182] on input "Please enter verification code. Digit 1" at bounding box center [285, 179] width 22 height 23
paste input "*"
type input "*"
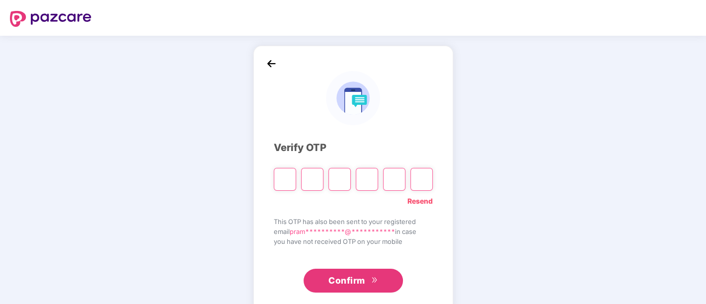
type input "*"
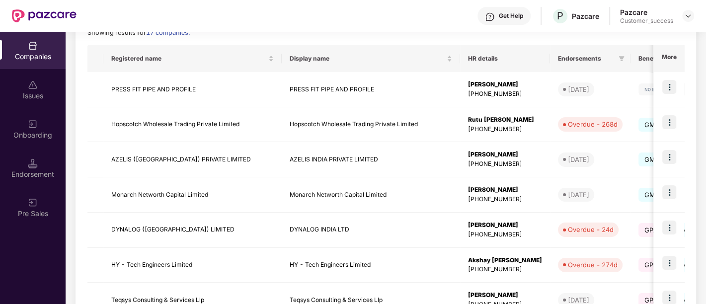
scroll to position [0, 8]
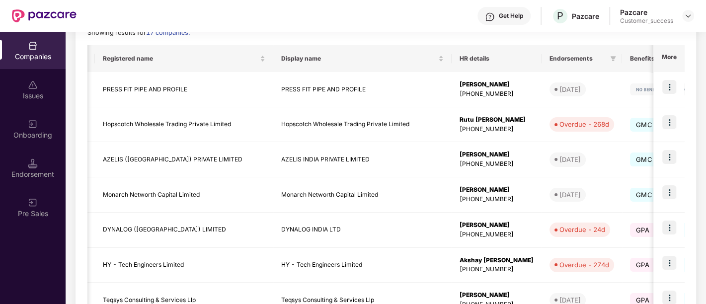
click at [349, 160] on td "AZELIS INDIA PRIVATE LIMITED" at bounding box center [362, 159] width 178 height 35
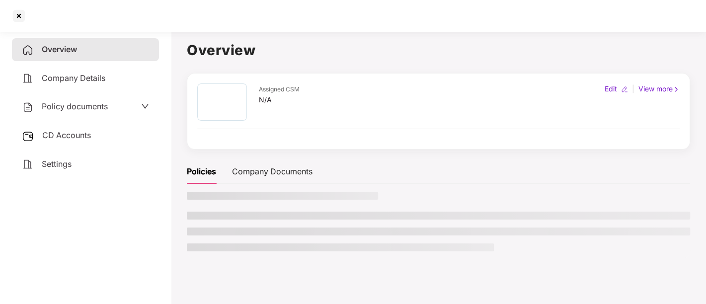
scroll to position [0, 0]
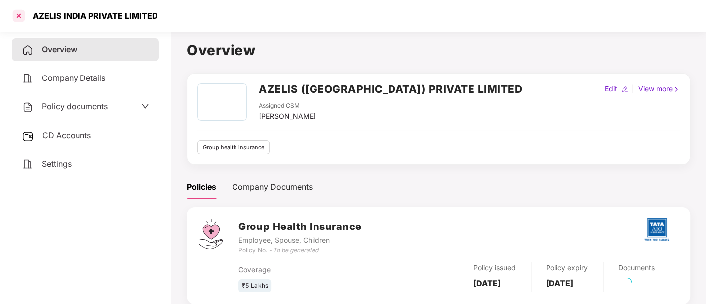
click at [17, 15] on div at bounding box center [19, 16] width 16 height 16
